Goal: Task Accomplishment & Management: Complete application form

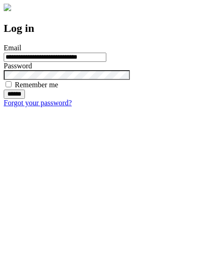
type input "**********"
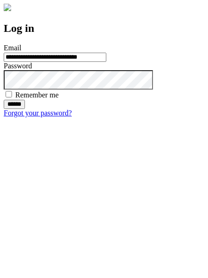
click at [25, 109] on input "******" at bounding box center [14, 104] width 21 height 9
